Goal: Task Accomplishment & Management: Manage account settings

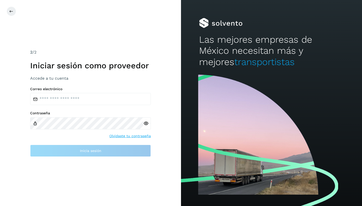
click at [112, 112] on label "Contraseña" at bounding box center [90, 113] width 121 height 4
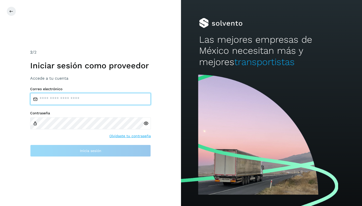
click at [112, 97] on input "email" at bounding box center [90, 99] width 121 height 12
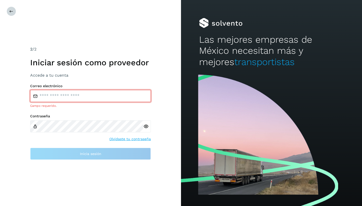
click at [12, 13] on icon at bounding box center [11, 11] width 4 height 4
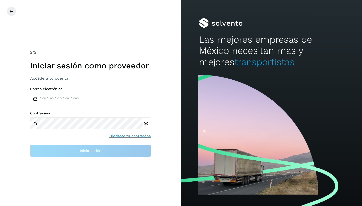
click at [125, 107] on div "Correo electrónico Contraseña Olvidaste tu contraseña Inicia sesión" at bounding box center [90, 122] width 121 height 70
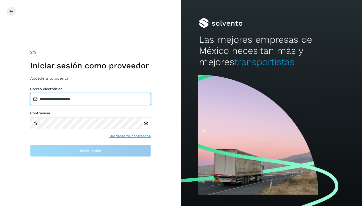
type input "**********"
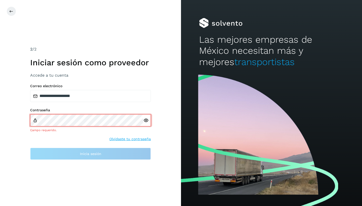
click at [134, 137] on link "Olvidaste tu contraseña" at bounding box center [129, 138] width 41 height 5
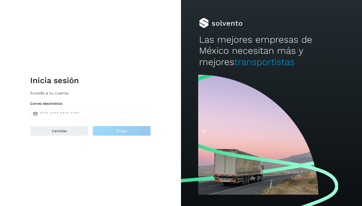
click at [94, 107] on div "Correo electrónico" at bounding box center [90, 111] width 121 height 18
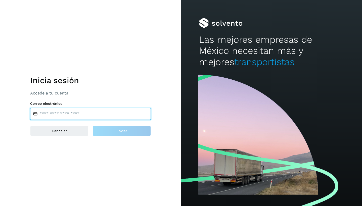
click at [94, 116] on input "email" at bounding box center [90, 114] width 121 height 12
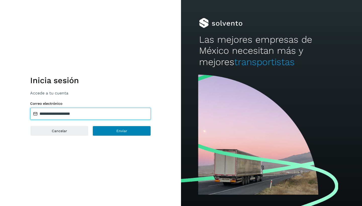
type input "**********"
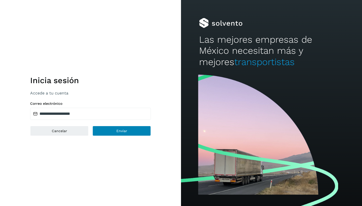
click at [127, 131] on button "Enviar" at bounding box center [121, 131] width 58 height 10
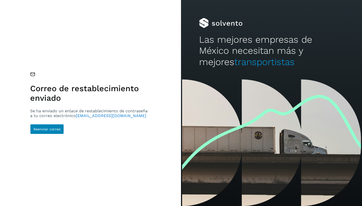
click at [51, 130] on span "Reenviar correo" at bounding box center [46, 129] width 27 height 4
